Goal: Information Seeking & Learning: Learn about a topic

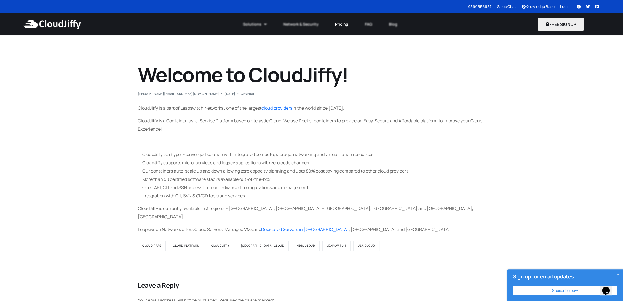
drag, startPoint x: 340, startPoint y: 25, endPoint x: 342, endPoint y: 28, distance: 2.9
click at [340, 26] on link "Pricing" at bounding box center [342, 24] width 30 height 12
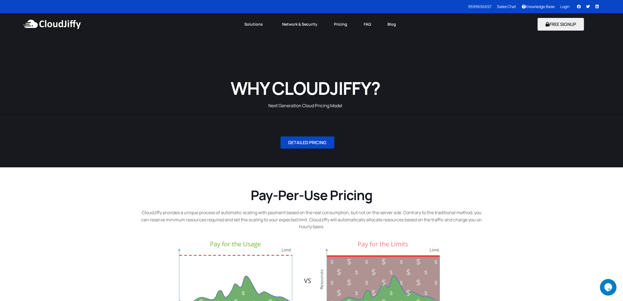
click at [320, 141] on span "DETAILED PRICING" at bounding box center [307, 142] width 38 height 4
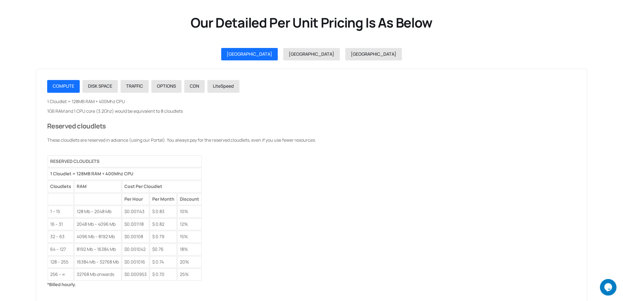
scroll to position [620, 0]
click at [310, 58] on link "USA" at bounding box center [311, 54] width 57 height 13
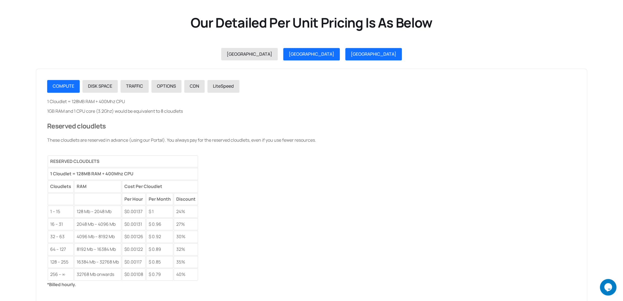
click at [351, 57] on span "GERMANY" at bounding box center [374, 54] width 46 height 6
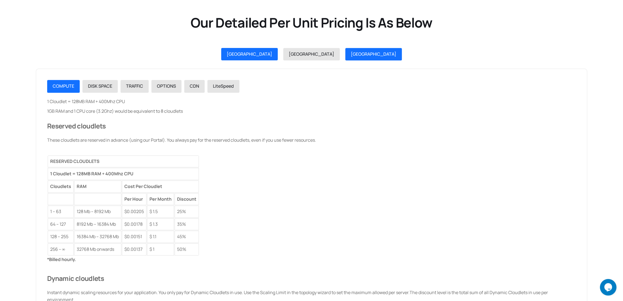
click at [272, 54] on span "INDIA" at bounding box center [250, 54] width 46 height 6
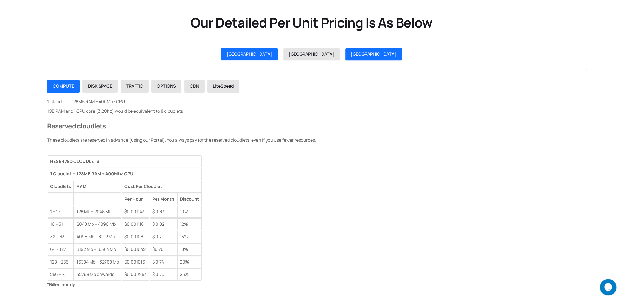
click at [351, 52] on span "GERMANY" at bounding box center [374, 54] width 46 height 6
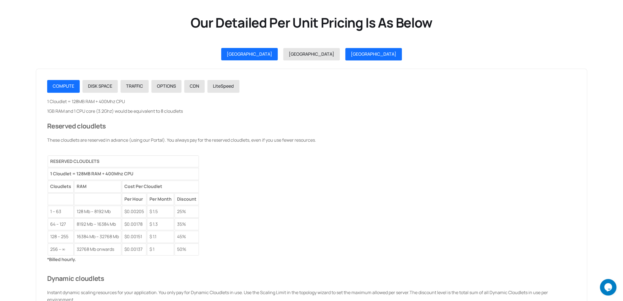
click at [278, 50] on link "INDIA" at bounding box center [249, 54] width 57 height 13
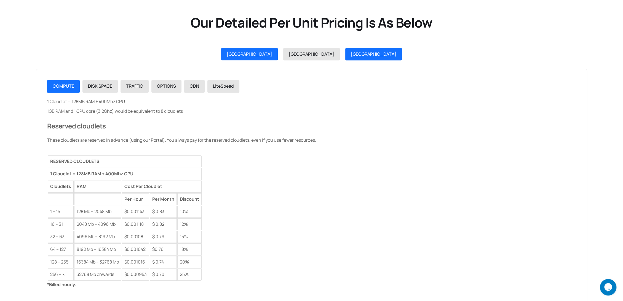
click at [352, 54] on link "GERMANY" at bounding box center [374, 54] width 57 height 13
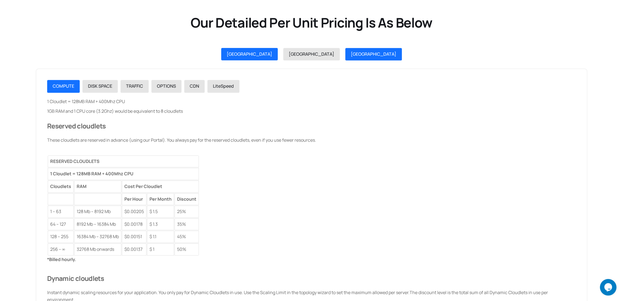
click at [266, 52] on div "INDIA" at bounding box center [247, 54] width 62 height 13
click at [272, 54] on span "INDIA" at bounding box center [250, 54] width 46 height 6
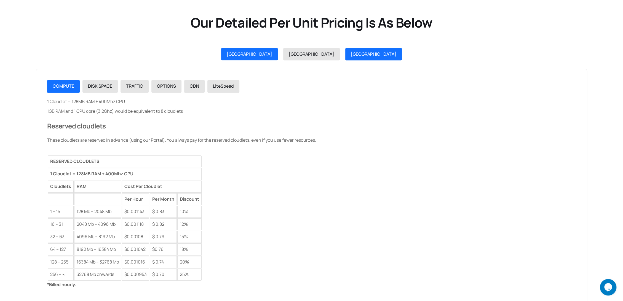
click at [351, 55] on span "GERMANY" at bounding box center [374, 54] width 46 height 6
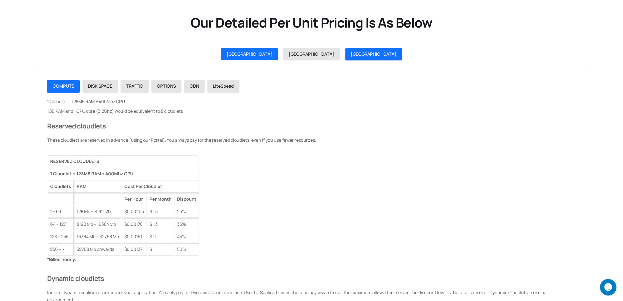
click at [273, 50] on link "INDIA" at bounding box center [249, 54] width 57 height 13
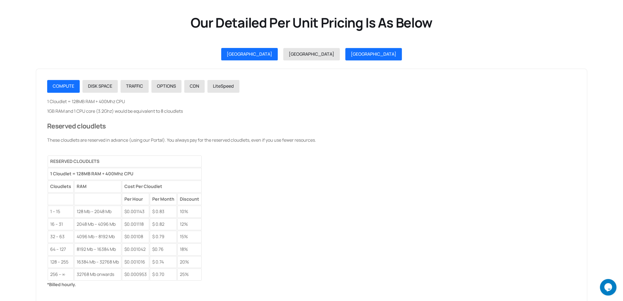
click at [350, 54] on link "GERMANY" at bounding box center [374, 54] width 57 height 13
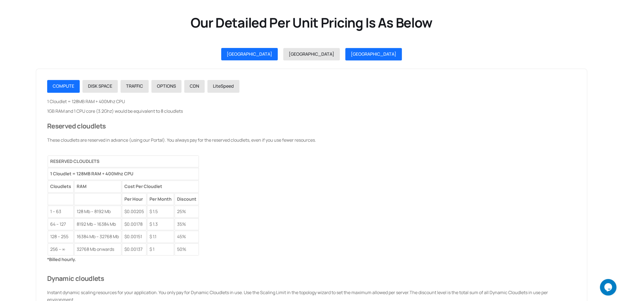
click at [278, 57] on link "INDIA" at bounding box center [249, 54] width 57 height 13
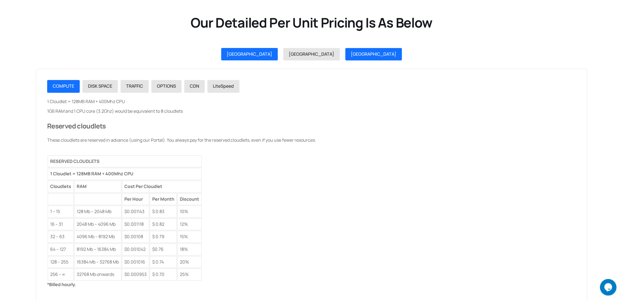
click at [351, 56] on span "GERMANY" at bounding box center [374, 54] width 46 height 6
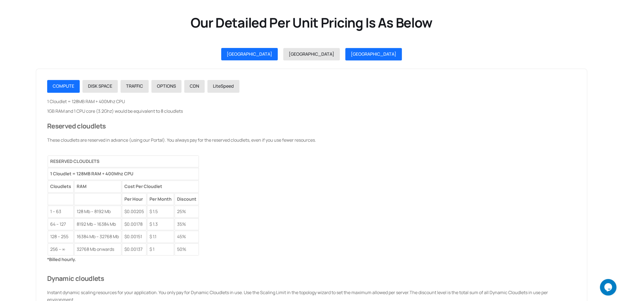
click at [272, 56] on span "INDIA" at bounding box center [250, 54] width 46 height 6
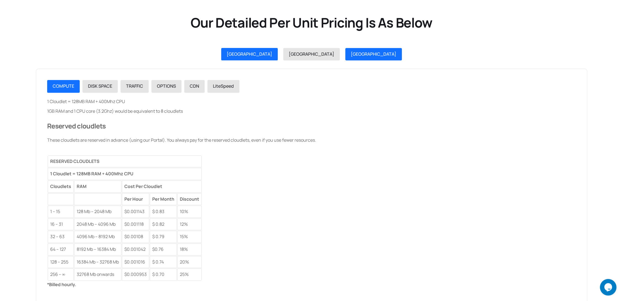
click at [351, 54] on span "GERMANY" at bounding box center [374, 54] width 46 height 6
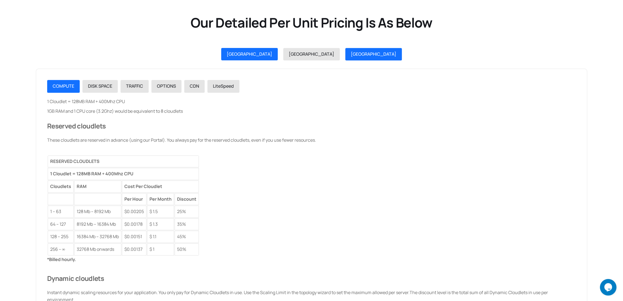
click at [272, 55] on span "INDIA" at bounding box center [250, 54] width 46 height 6
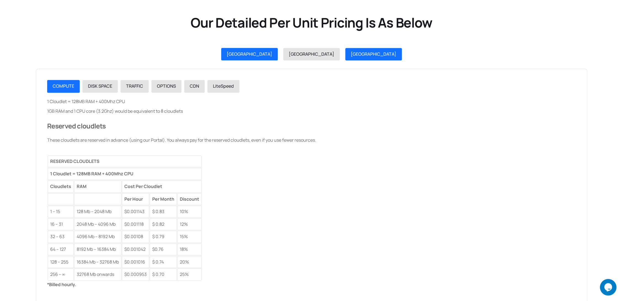
click at [351, 56] on span "GERMANY" at bounding box center [374, 54] width 46 height 6
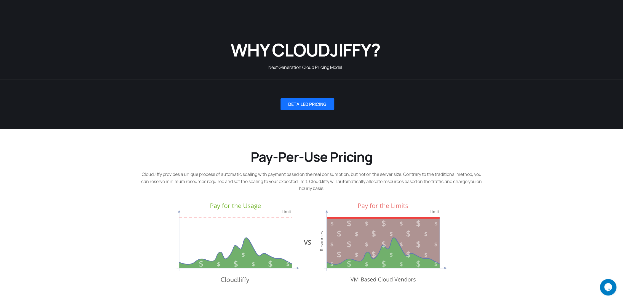
scroll to position [0, 0]
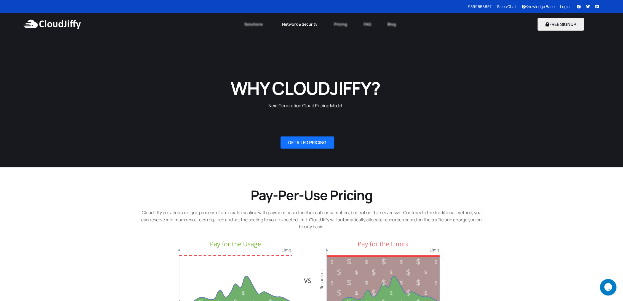
click at [313, 24] on link "Network & Security" at bounding box center [300, 24] width 52 height 12
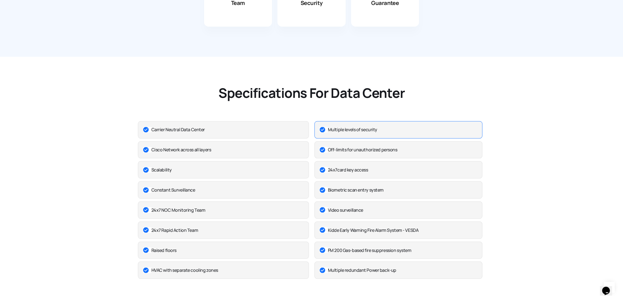
scroll to position [797, 0]
